Goal: Check status: Check status

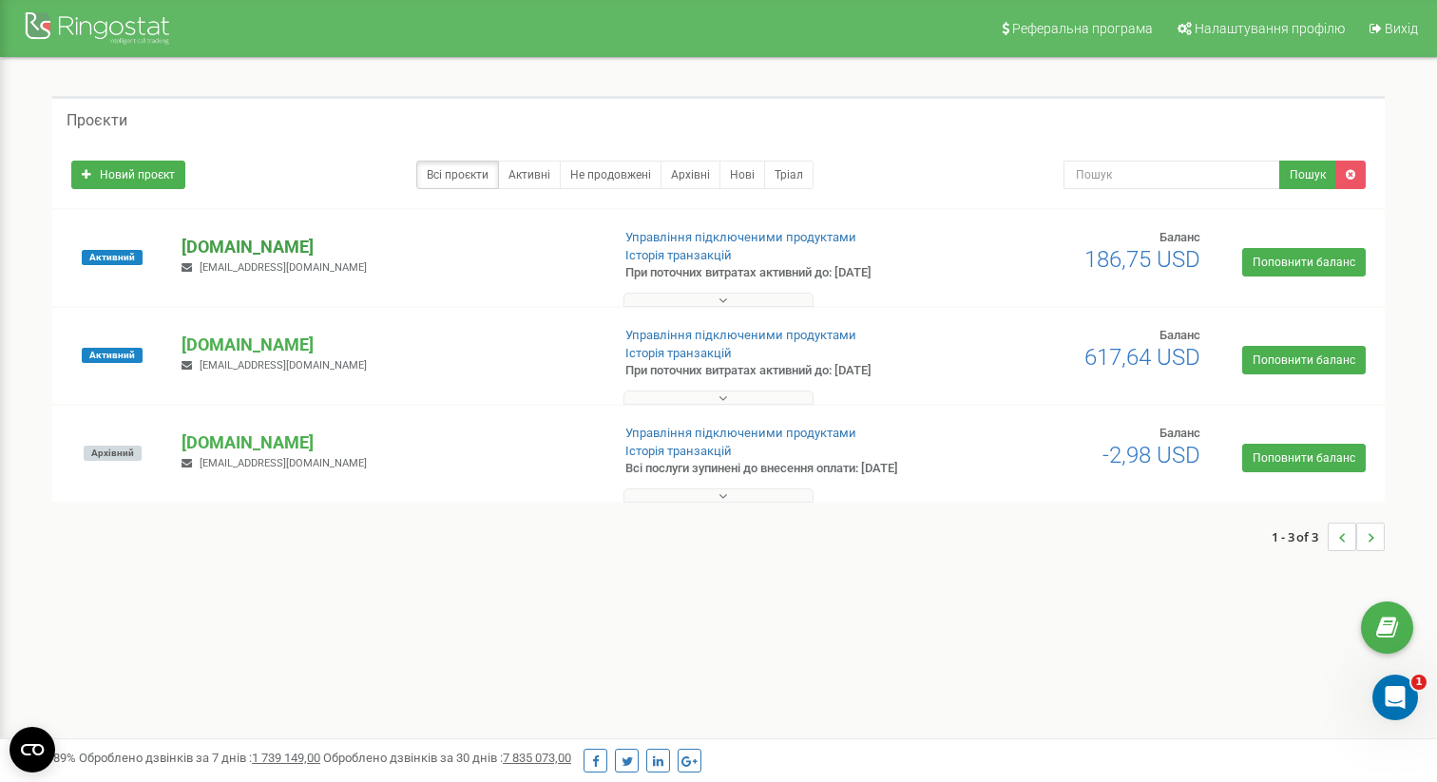
click at [279, 240] on p "[DOMAIN_NAME]" at bounding box center [388, 247] width 413 height 25
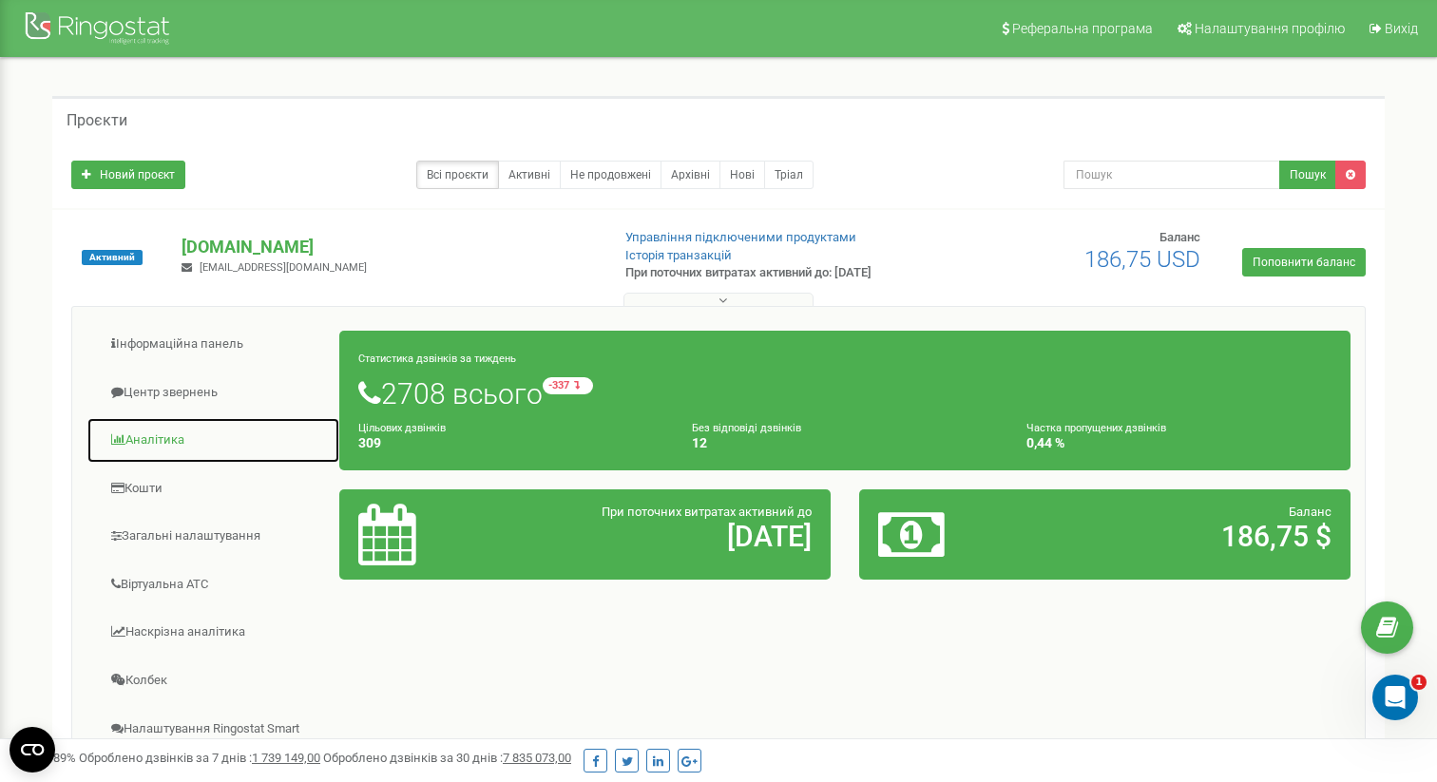
click at [169, 441] on link "Аналiтика" at bounding box center [214, 440] width 254 height 47
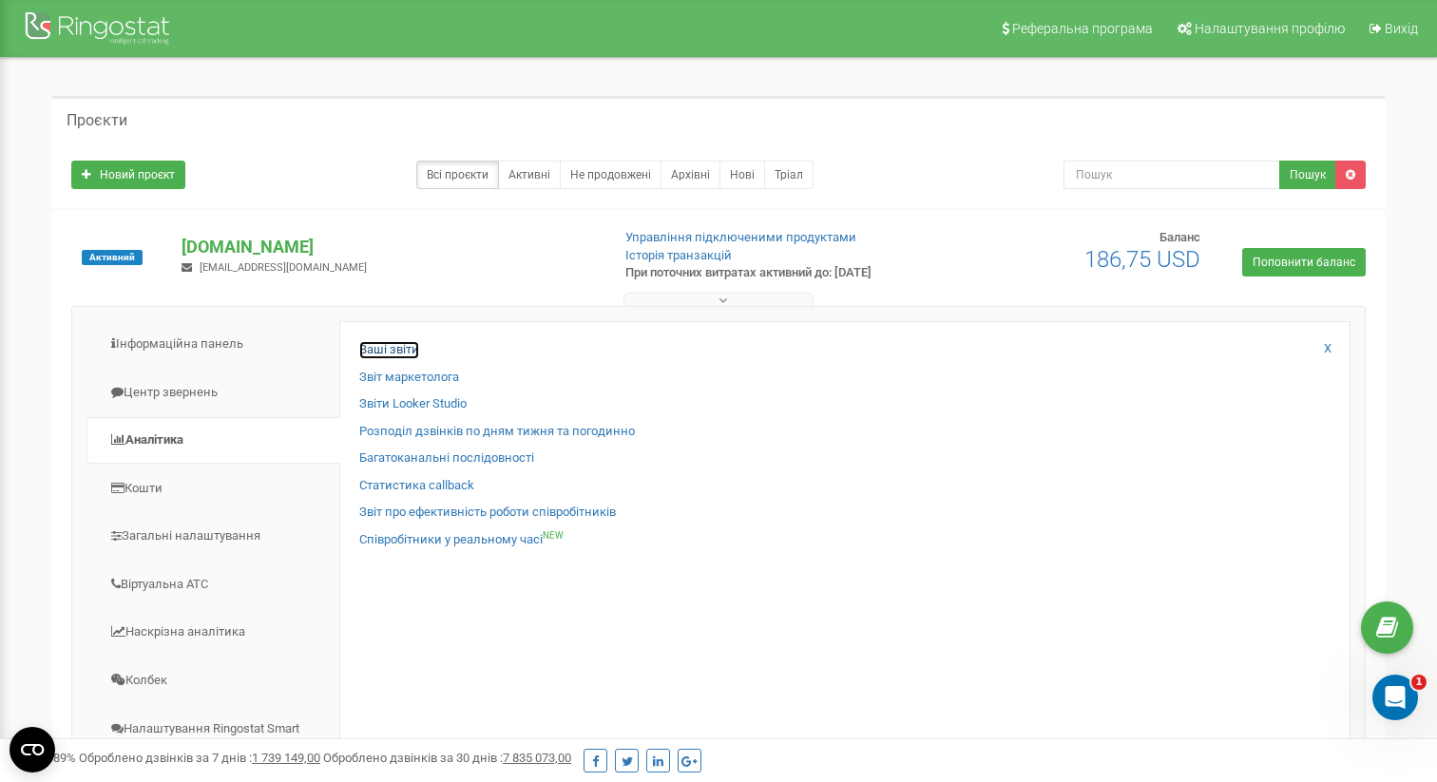
click at [380, 352] on link "Ваші звіти" at bounding box center [389, 350] width 60 height 18
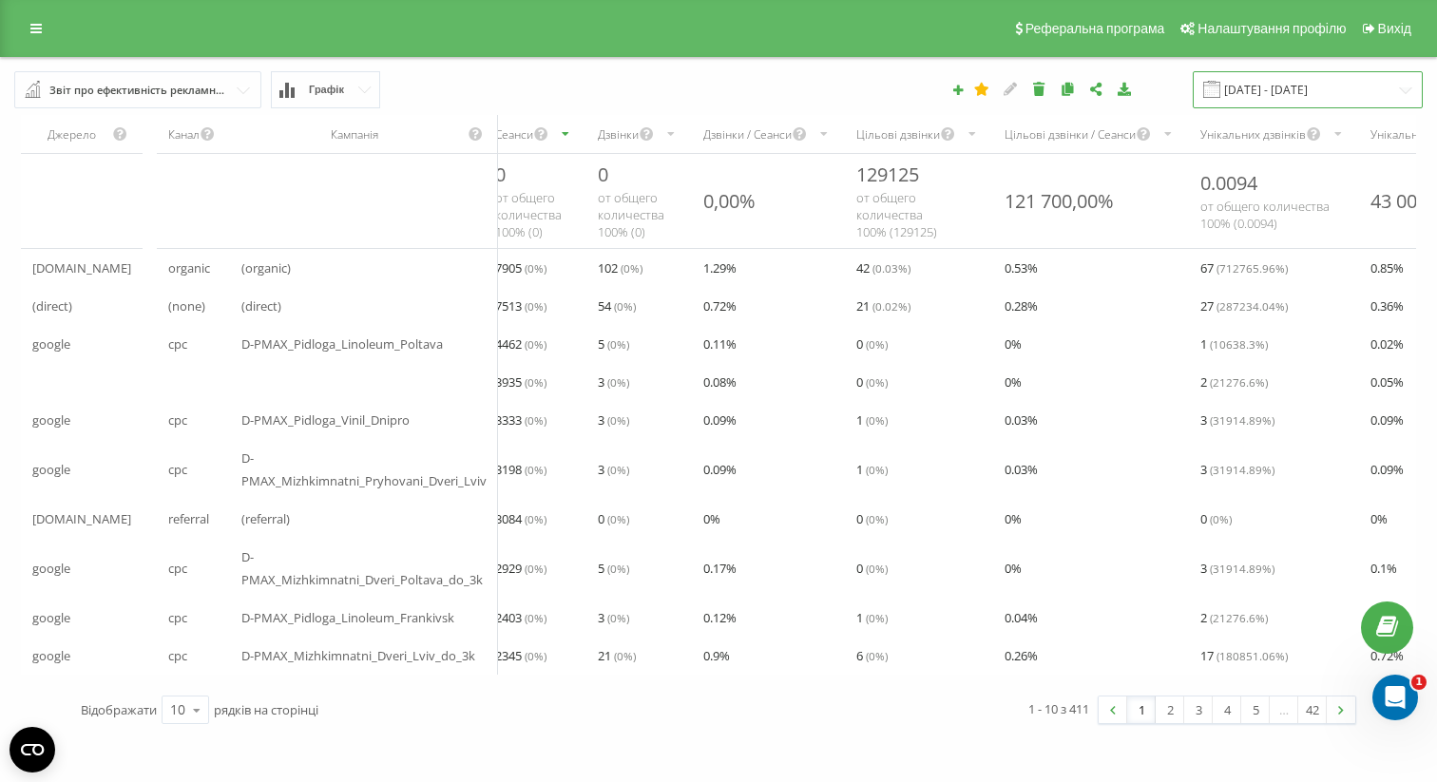
click at [1283, 97] on input "19.08.2025 - 19.09.2025" at bounding box center [1308, 89] width 230 height 37
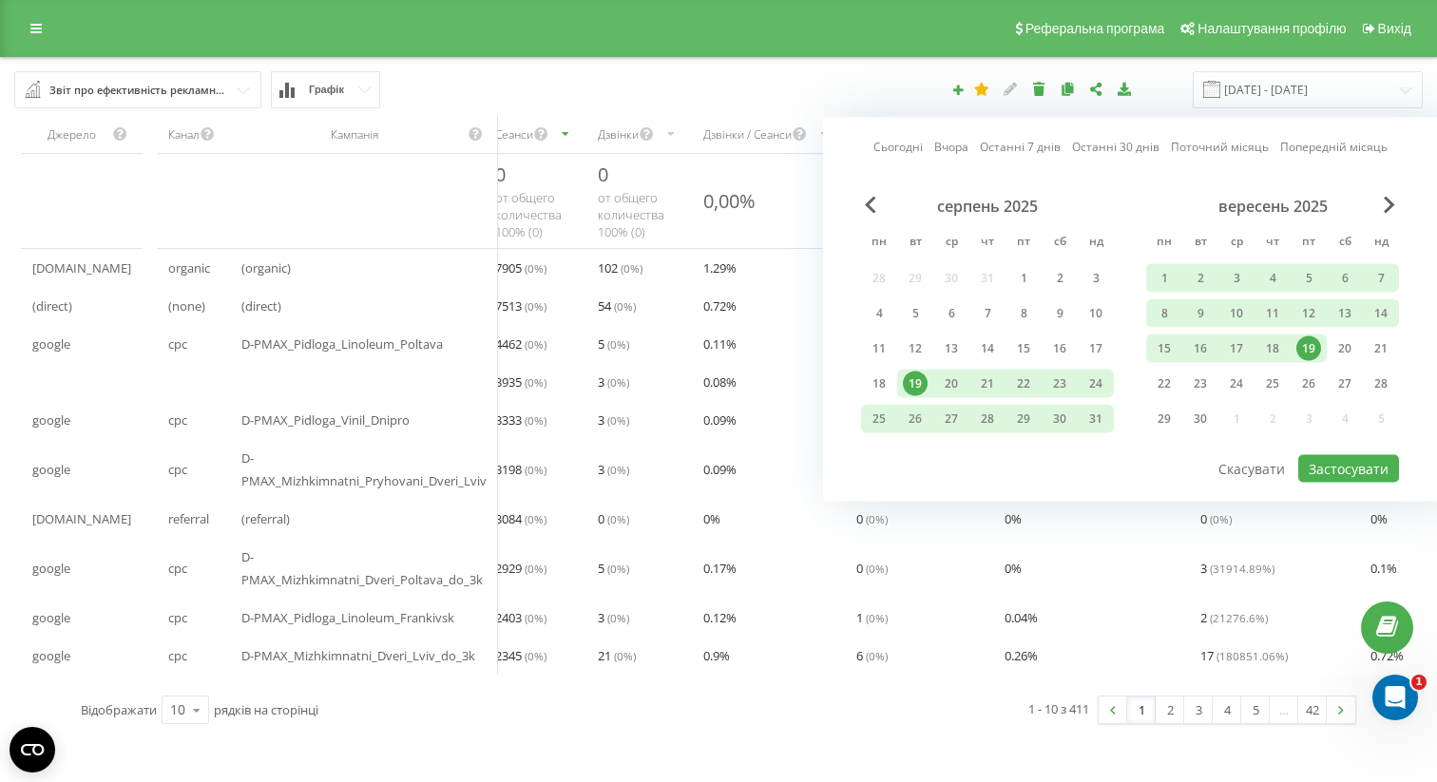
click at [907, 150] on link "Сьогодні" at bounding box center [898, 147] width 49 height 18
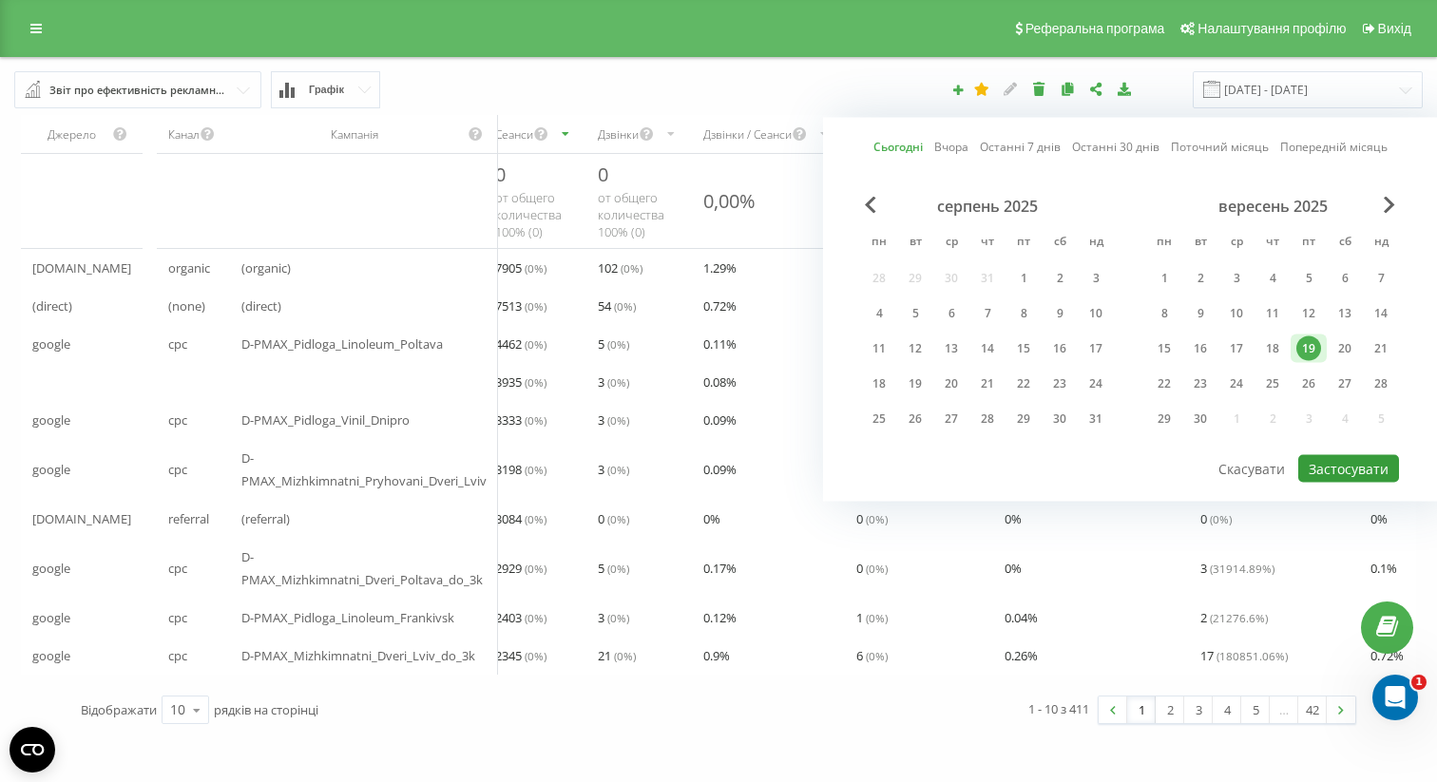
click at [1352, 462] on button "Застосувати" at bounding box center [1349, 469] width 101 height 28
type input "19.09.2025 - 19.09.2025"
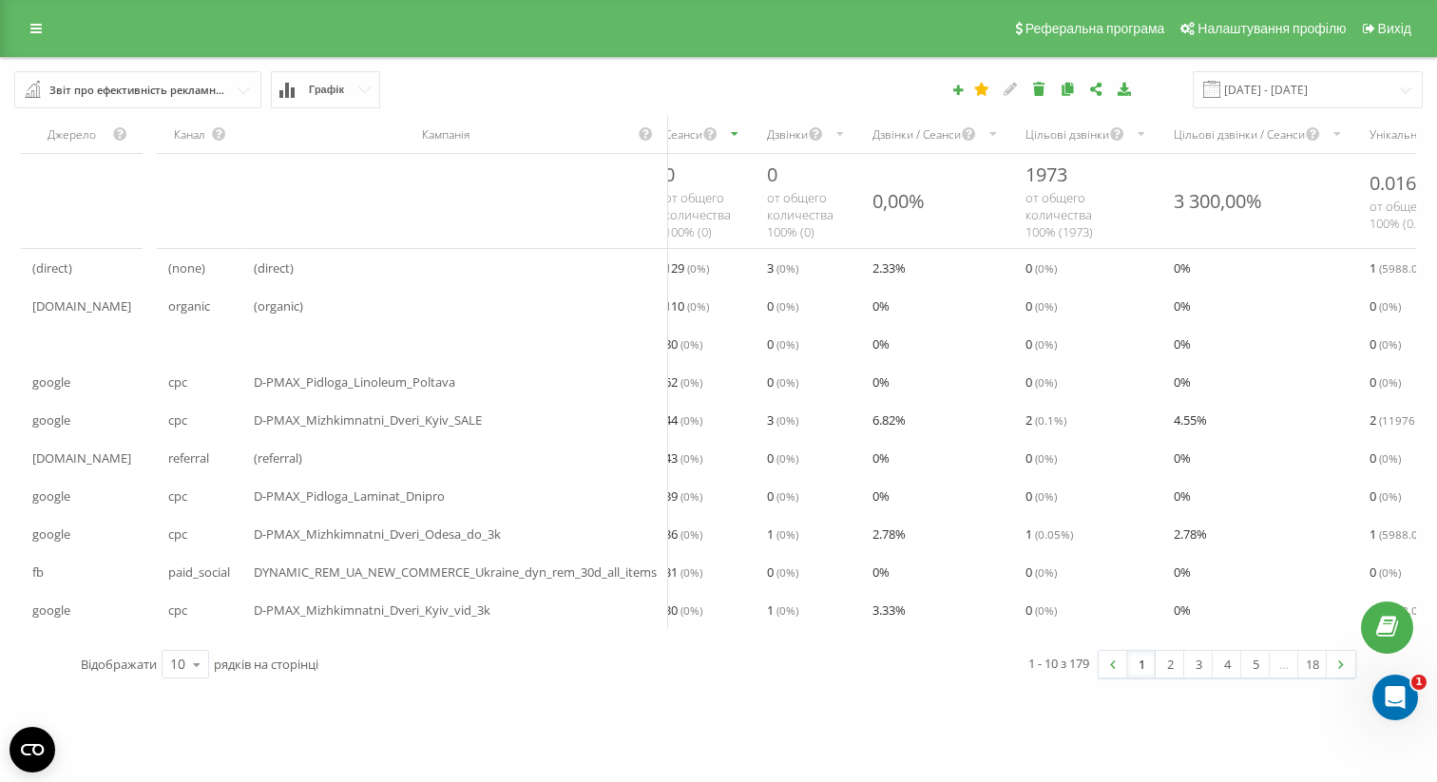
click at [795, 126] on div "Дзвінки" at bounding box center [787, 134] width 41 height 16
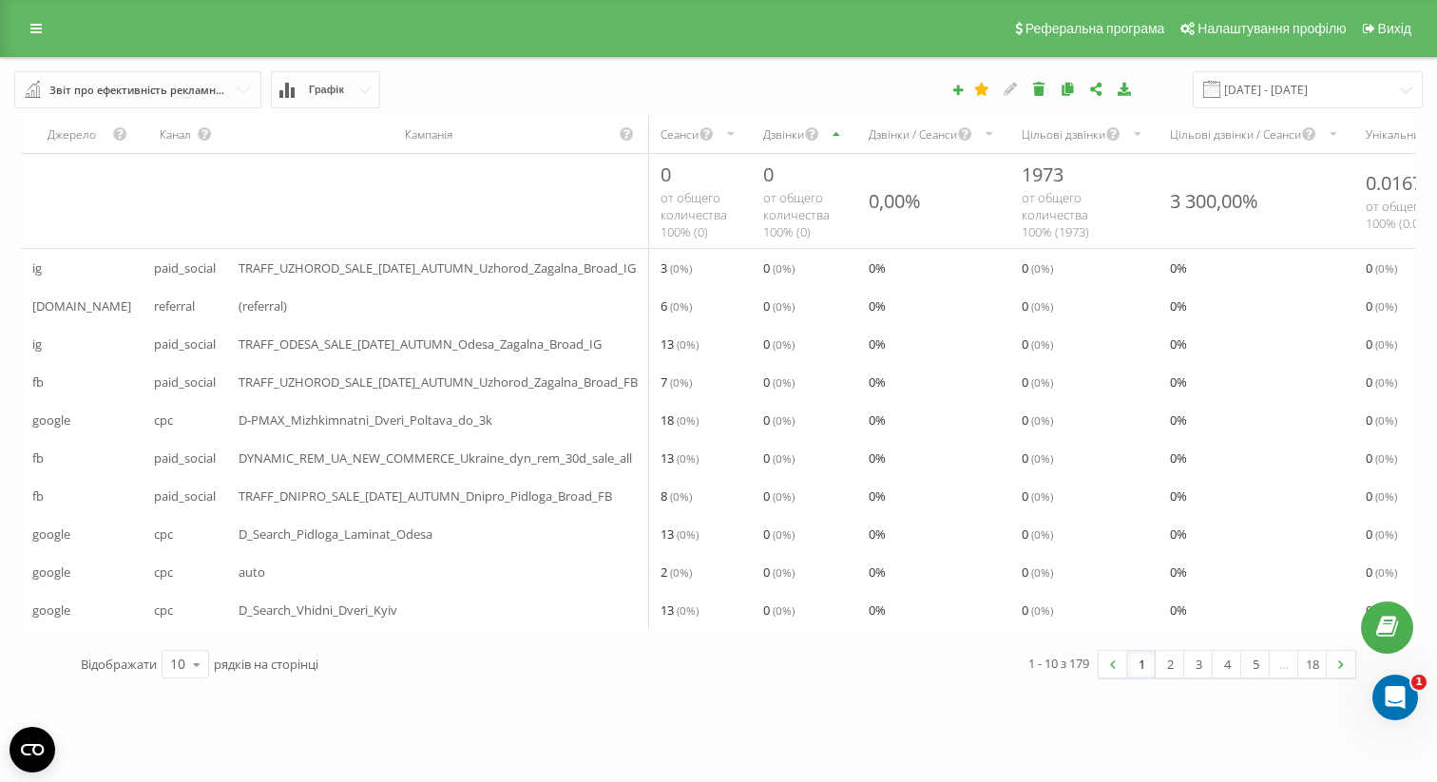
click at [781, 131] on div "Дзвінки" at bounding box center [783, 134] width 41 height 16
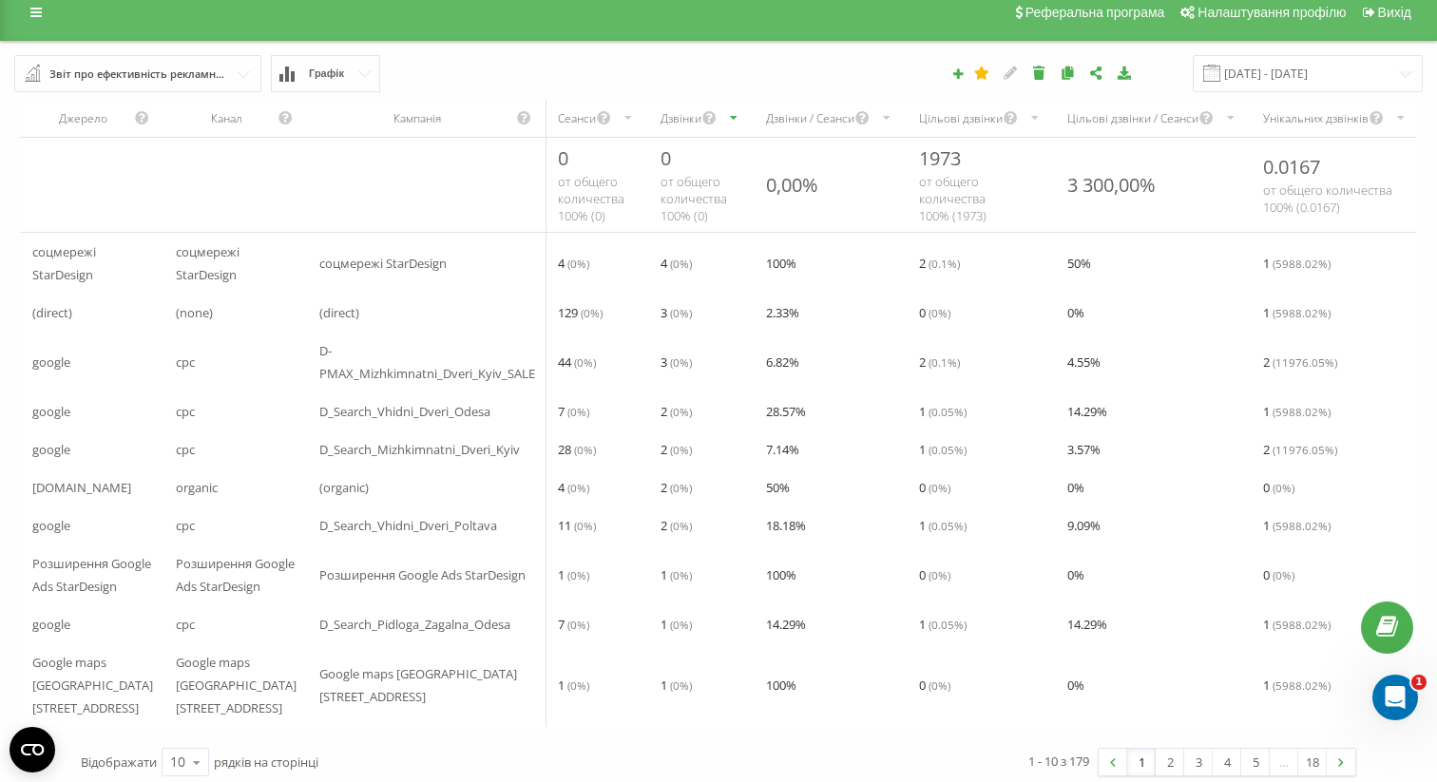
scroll to position [18, 0]
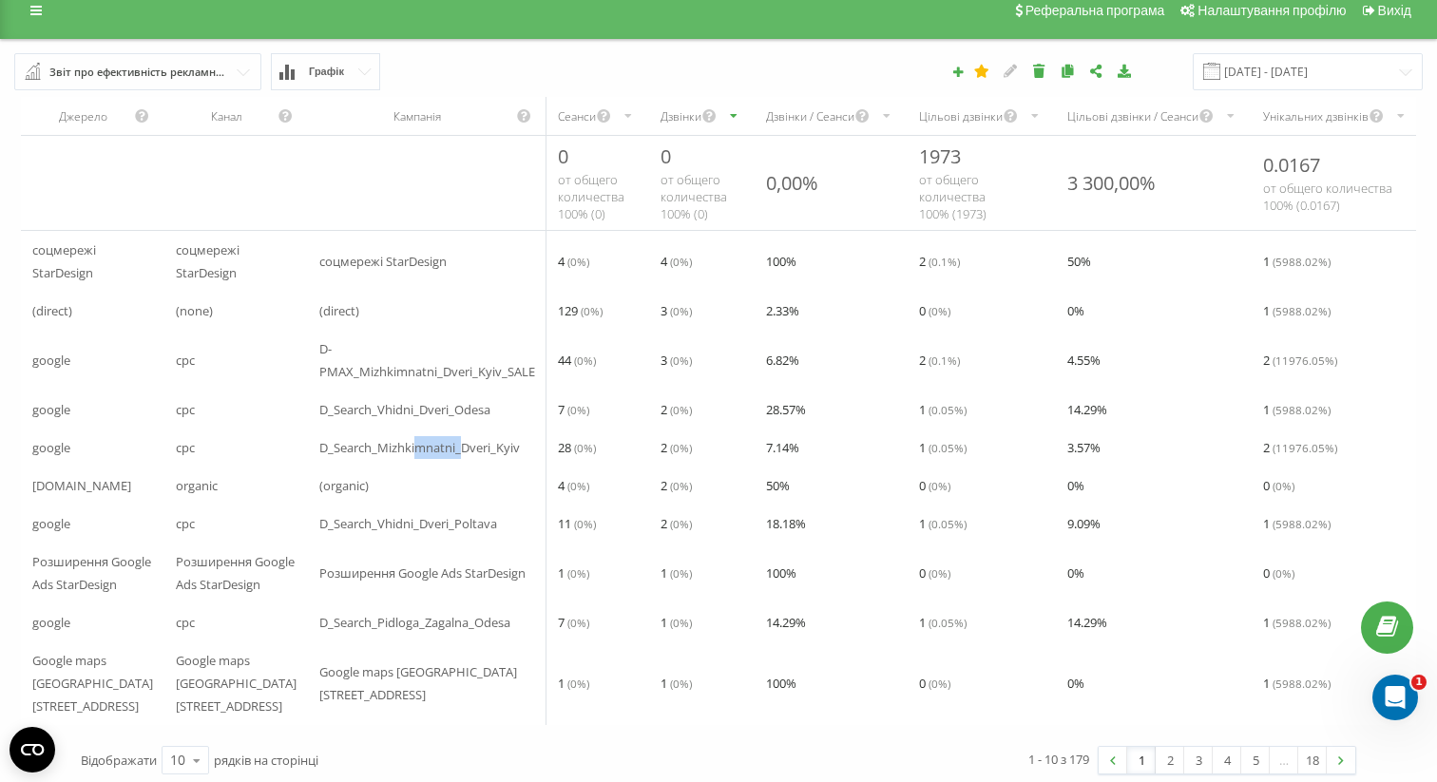
drag, startPoint x: 426, startPoint y: 472, endPoint x: 381, endPoint y: 466, distance: 45.0
click at [381, 459] on span "D_Search_Mizhkimnatni_Dveri_Kyiv" at bounding box center [419, 447] width 201 height 23
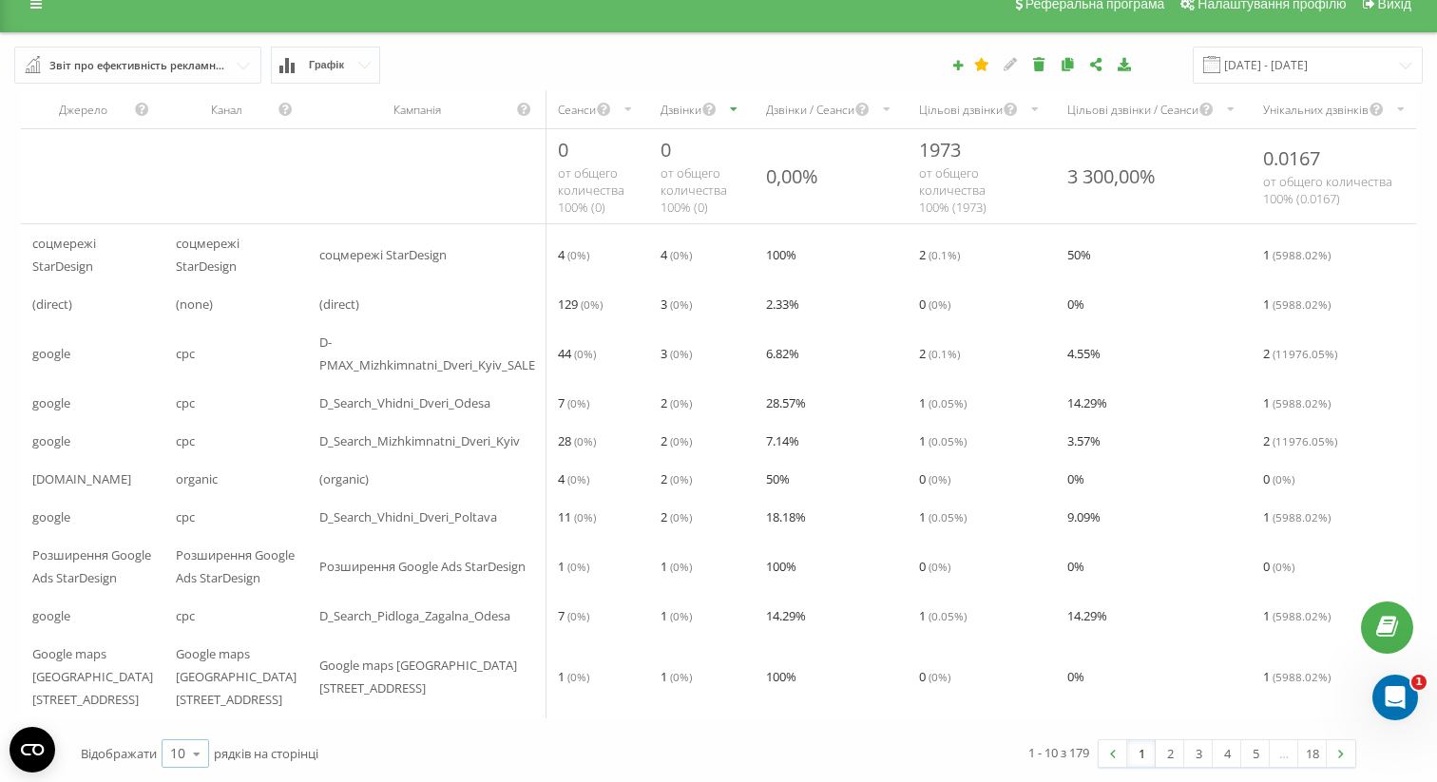
click at [178, 750] on div "10" at bounding box center [177, 753] width 15 height 19
click at [183, 697] on span "50" at bounding box center [177, 699] width 15 height 18
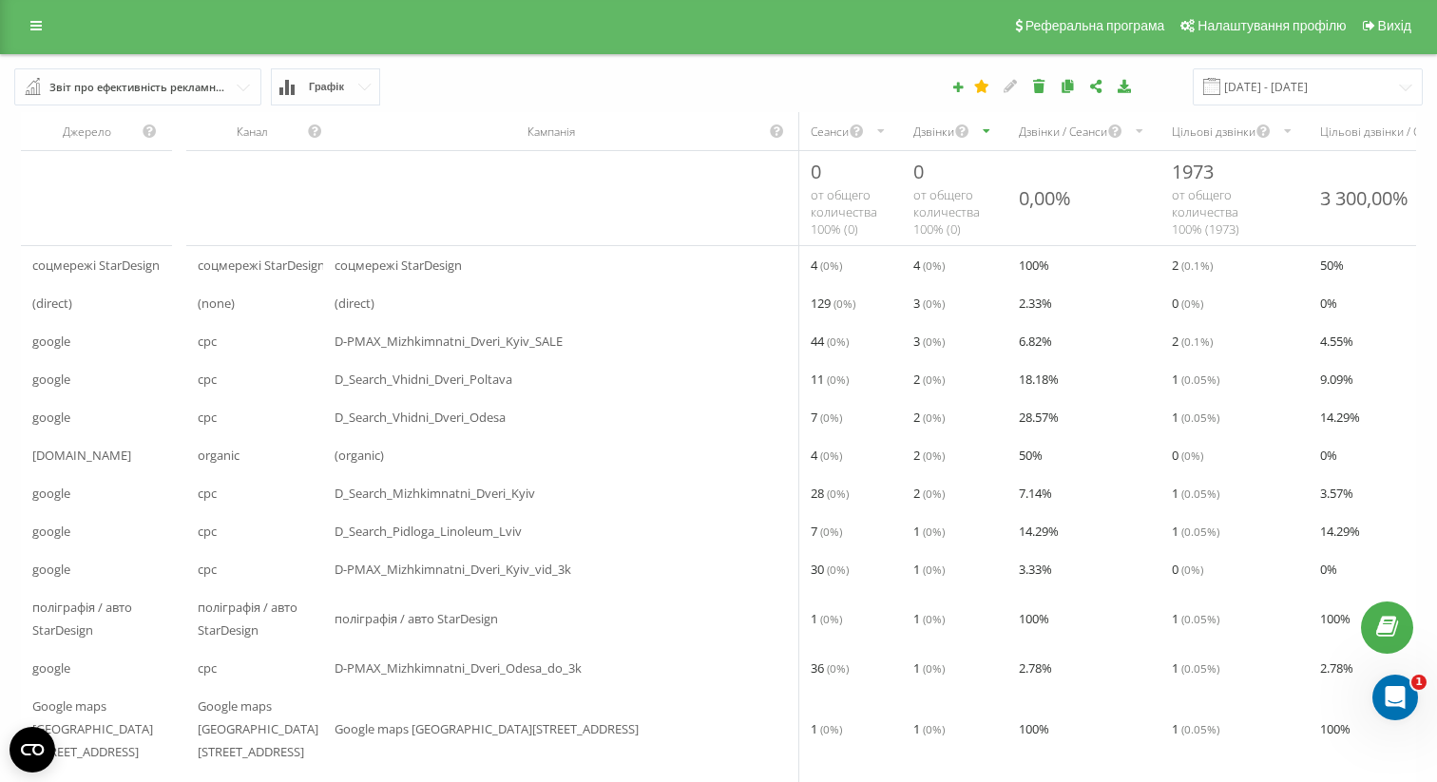
scroll to position [51, 0]
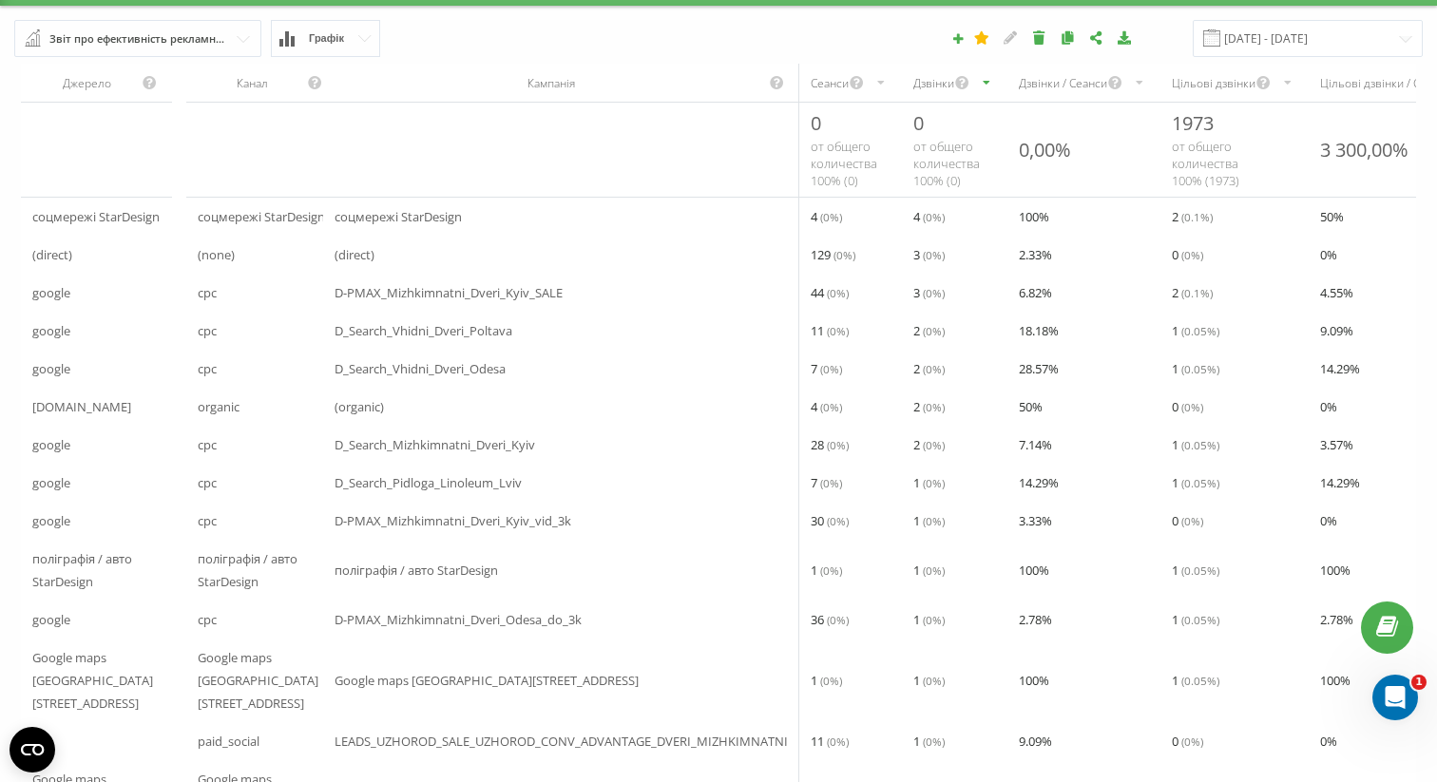
click at [495, 342] on span "D_Search_Vhidni_Dveri_Poltava" at bounding box center [424, 330] width 178 height 23
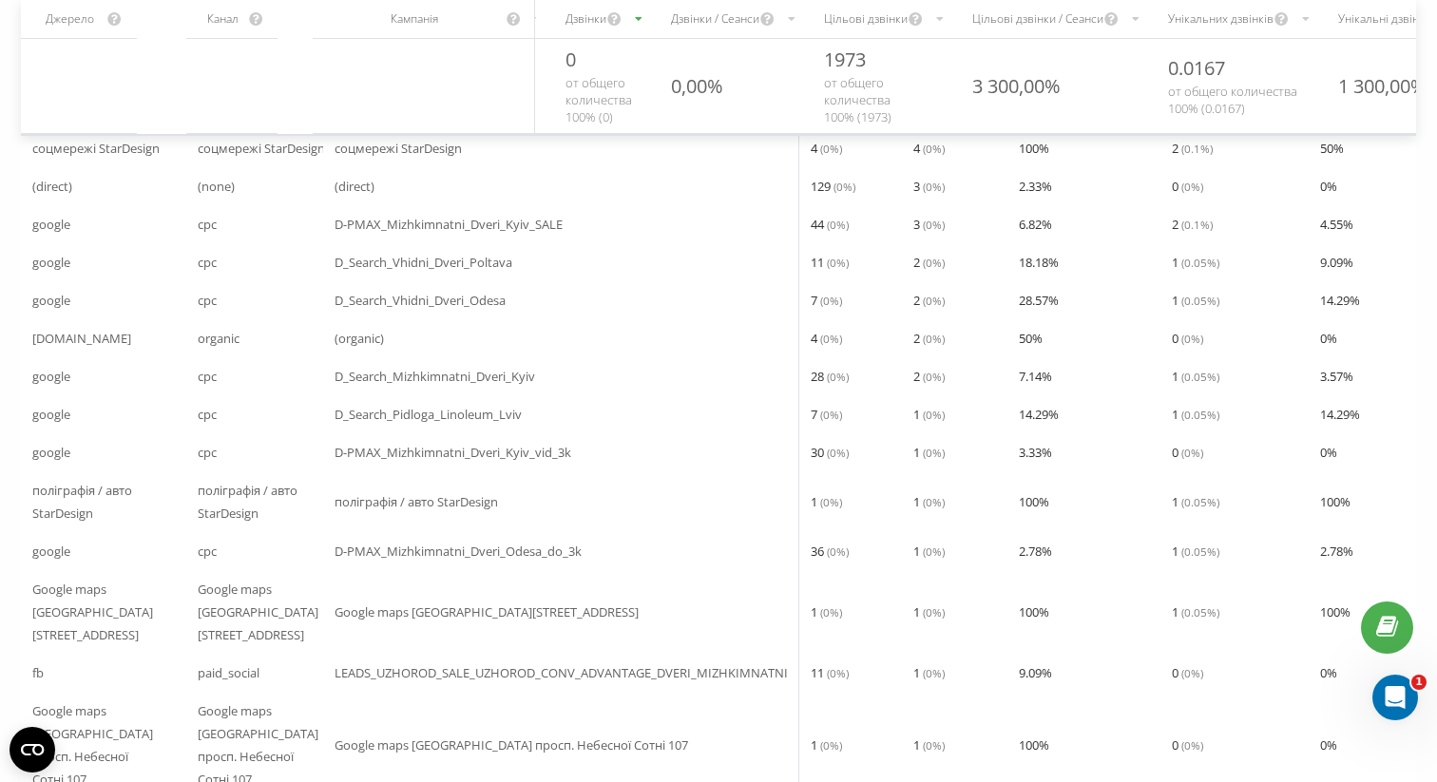
scroll to position [121, 0]
click at [485, 463] on span "D-PMAX_Mizhkimnatni_Dveri_Kyiv_vid_3k" at bounding box center [453, 451] width 237 height 23
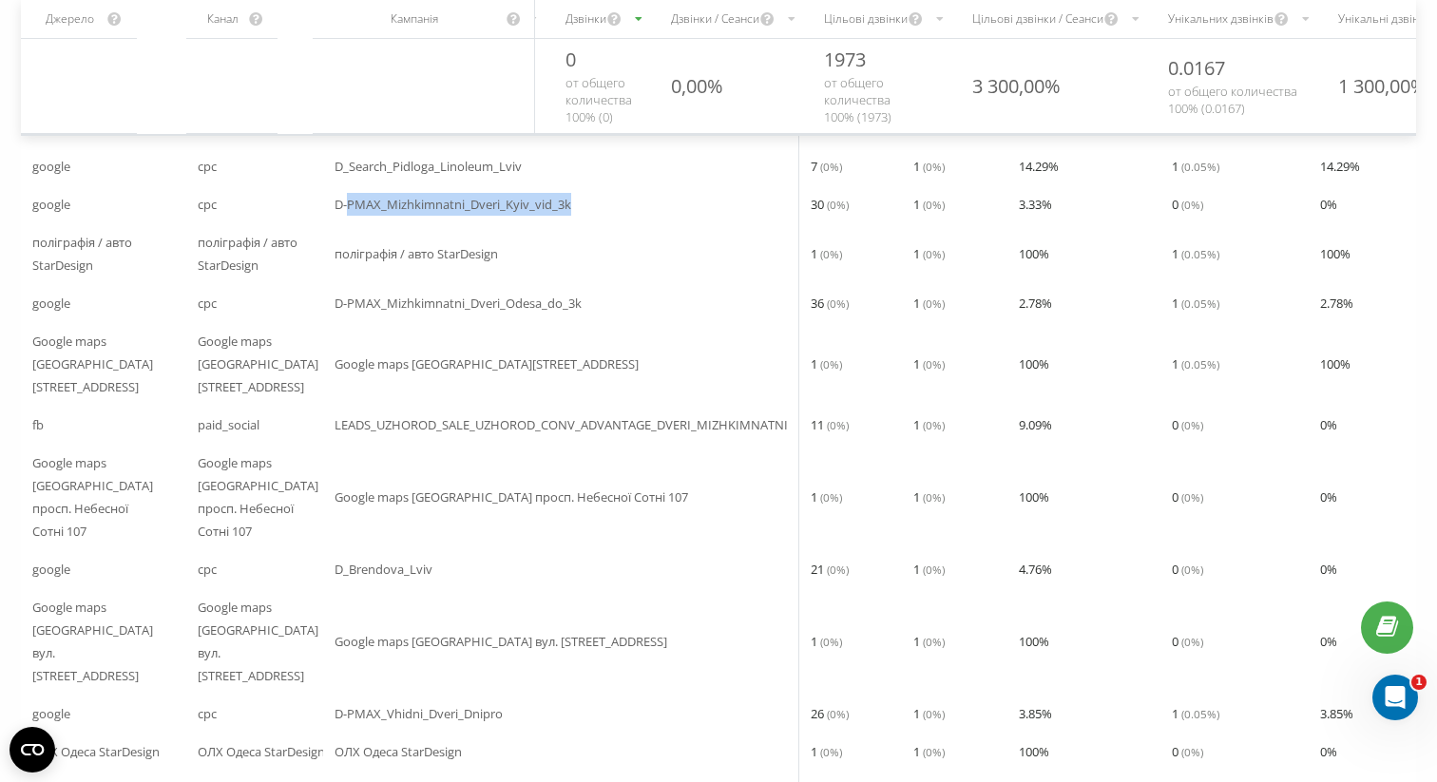
scroll to position [0, 0]
